Goal: Task Accomplishment & Management: Use online tool/utility

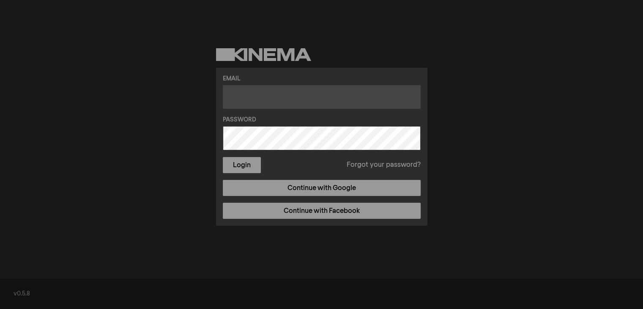
click at [307, 99] on input "text" at bounding box center [322, 97] width 198 height 24
paste input "[EMAIL_ADDRESS][PERSON_NAME][DOMAIN_NAME]"
type input "[EMAIL_ADDRESS][PERSON_NAME][DOMAIN_NAME]"
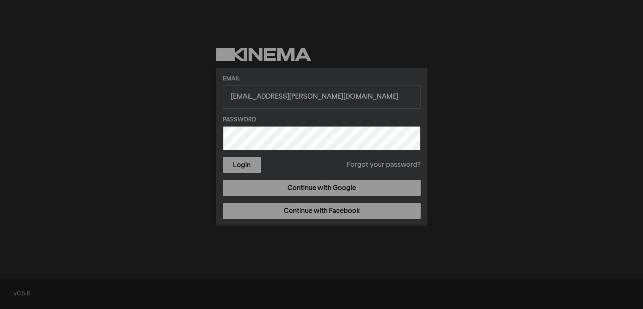
click at [223, 157] on button "Login" at bounding box center [242, 165] width 38 height 16
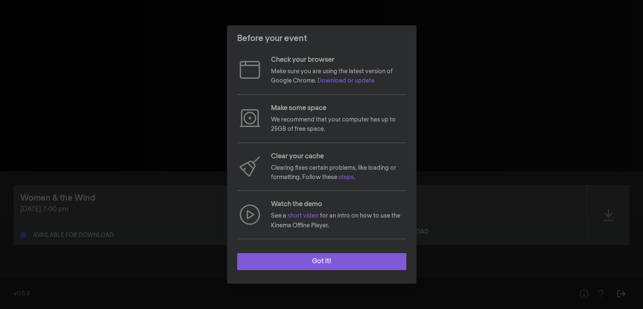
click at [309, 259] on button "Got it!" at bounding box center [321, 261] width 169 height 17
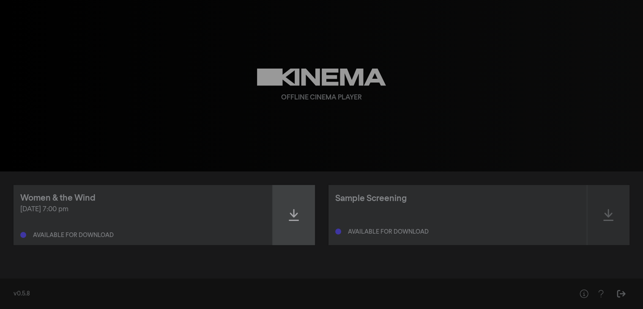
click at [290, 213] on icon at bounding box center [294, 215] width 10 height 12
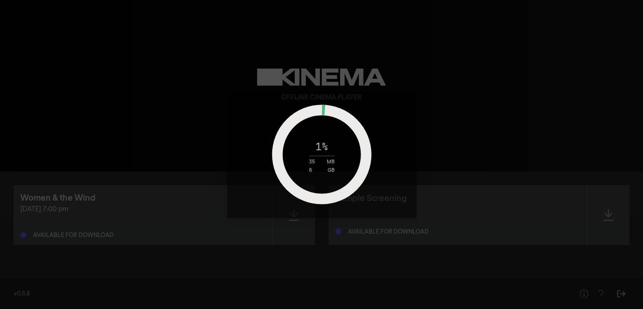
click at [331, 151] on div "1 % 35 MB 6 GB" at bounding box center [322, 154] width 106 height 37
click at [291, 227] on div "1 % 41 MB 6 GB" at bounding box center [321, 154] width 643 height 309
click at [410, 58] on div "1 % 43 MB 6 GB" at bounding box center [321, 154] width 643 height 309
click at [431, 270] on div "1 % 68 MB 6 GB" at bounding box center [321, 154] width 643 height 309
